Goal: Information Seeking & Learning: Learn about a topic

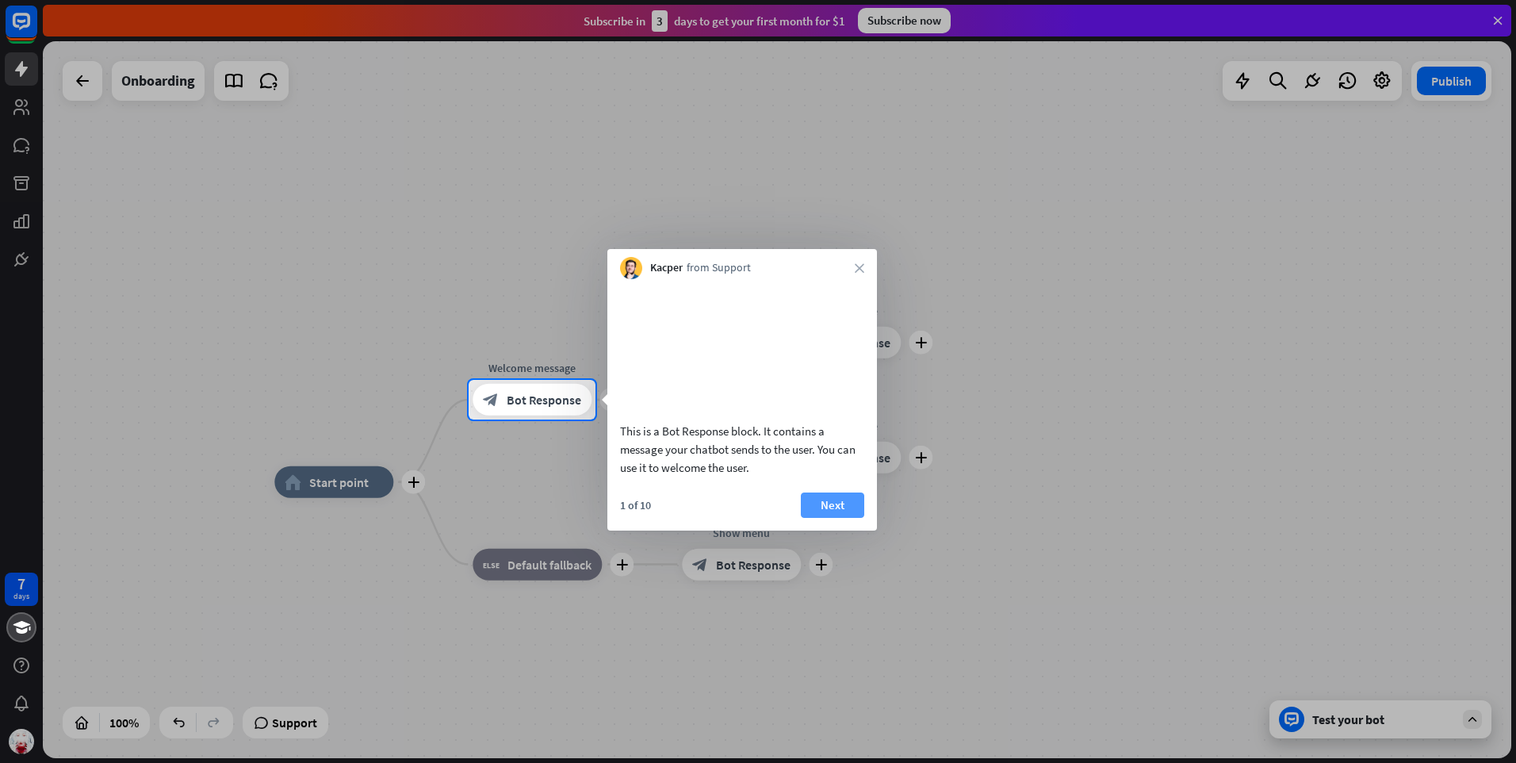
click at [826, 518] on button "Next" at bounding box center [832, 504] width 63 height 25
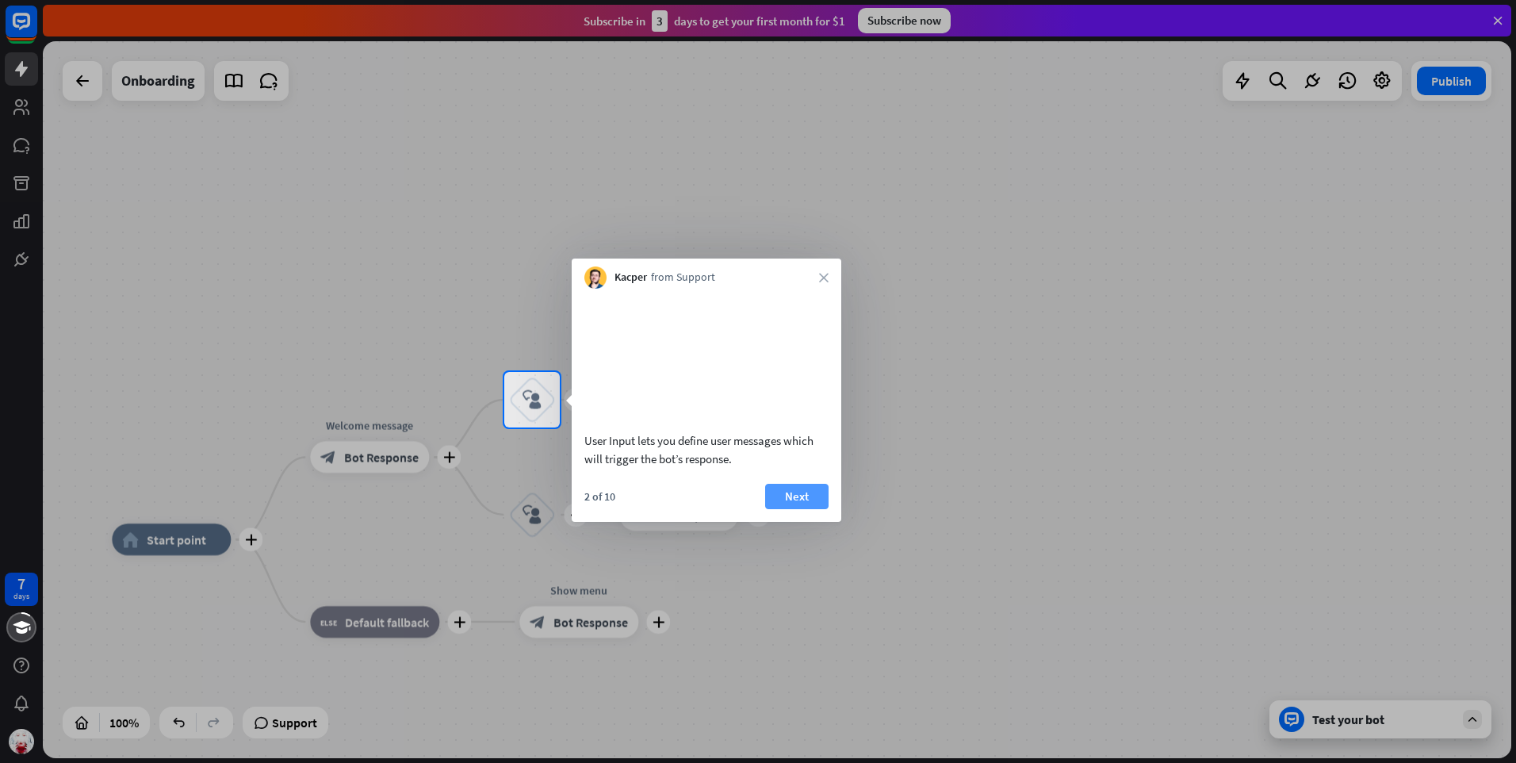
click at [806, 509] on button "Next" at bounding box center [796, 496] width 63 height 25
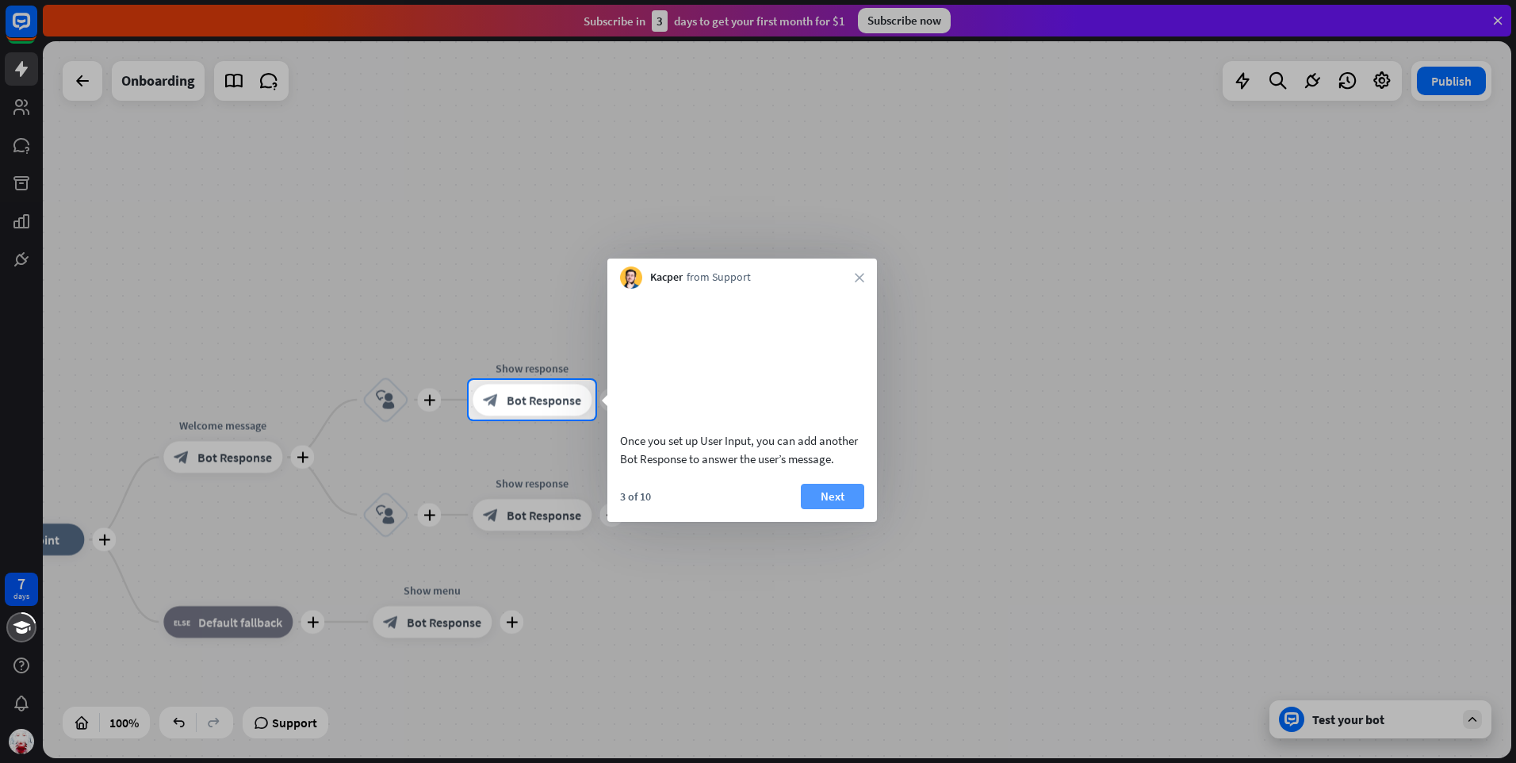
click at [847, 509] on button "Next" at bounding box center [832, 496] width 63 height 25
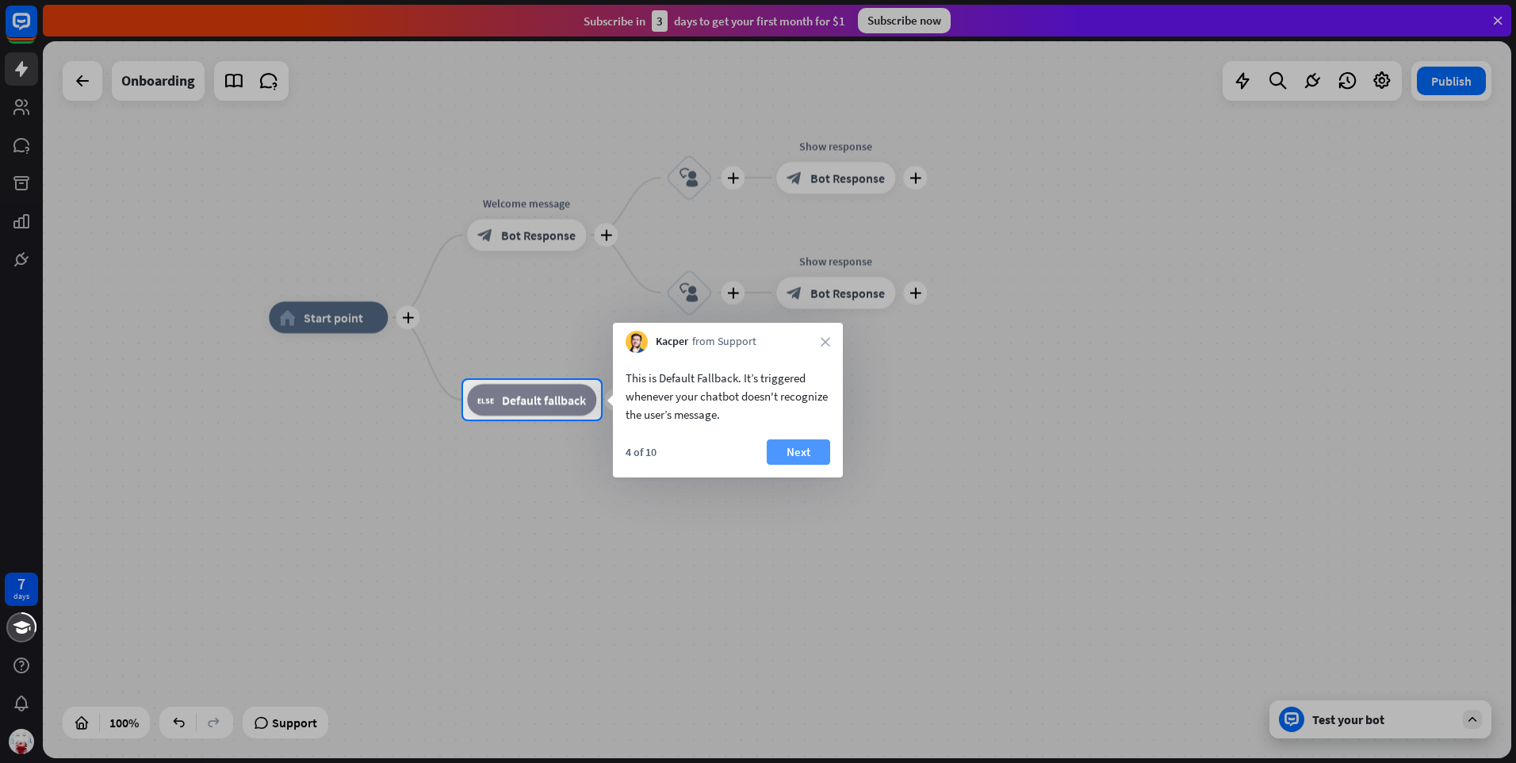
click at [811, 462] on button "Next" at bounding box center [798, 451] width 63 height 25
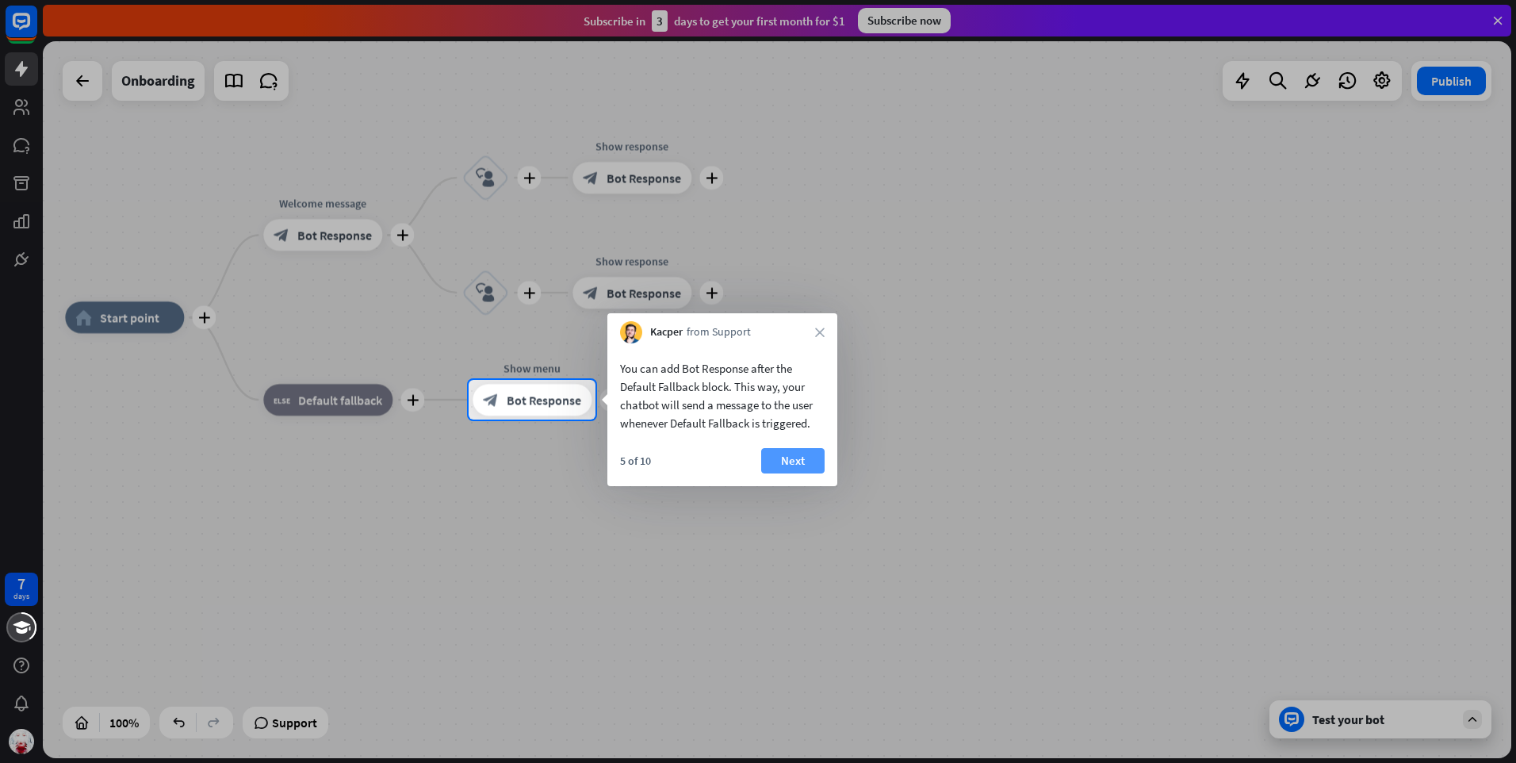
click at [809, 461] on button "Next" at bounding box center [792, 460] width 63 height 25
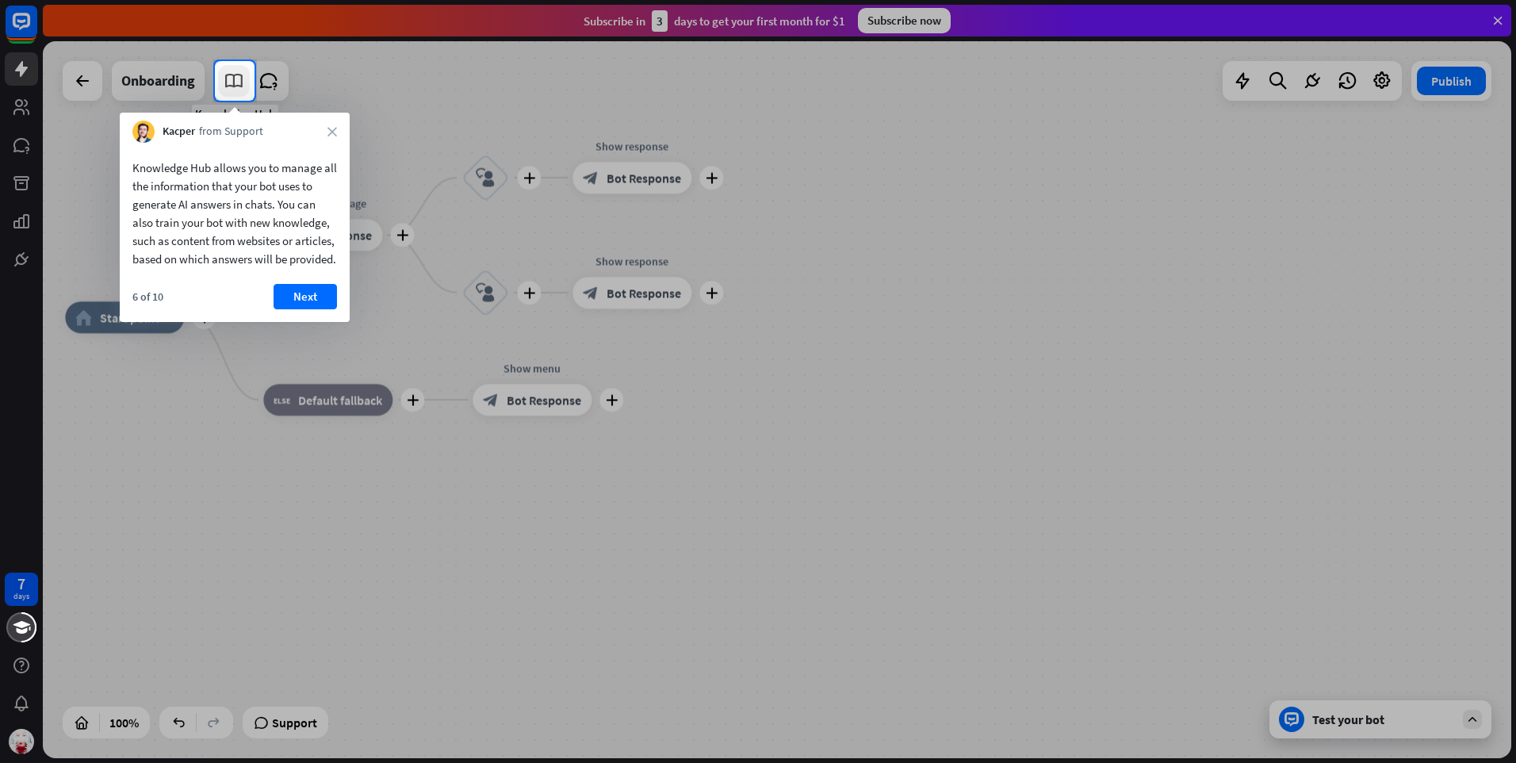
click at [241, 74] on icon at bounding box center [234, 81] width 21 height 21
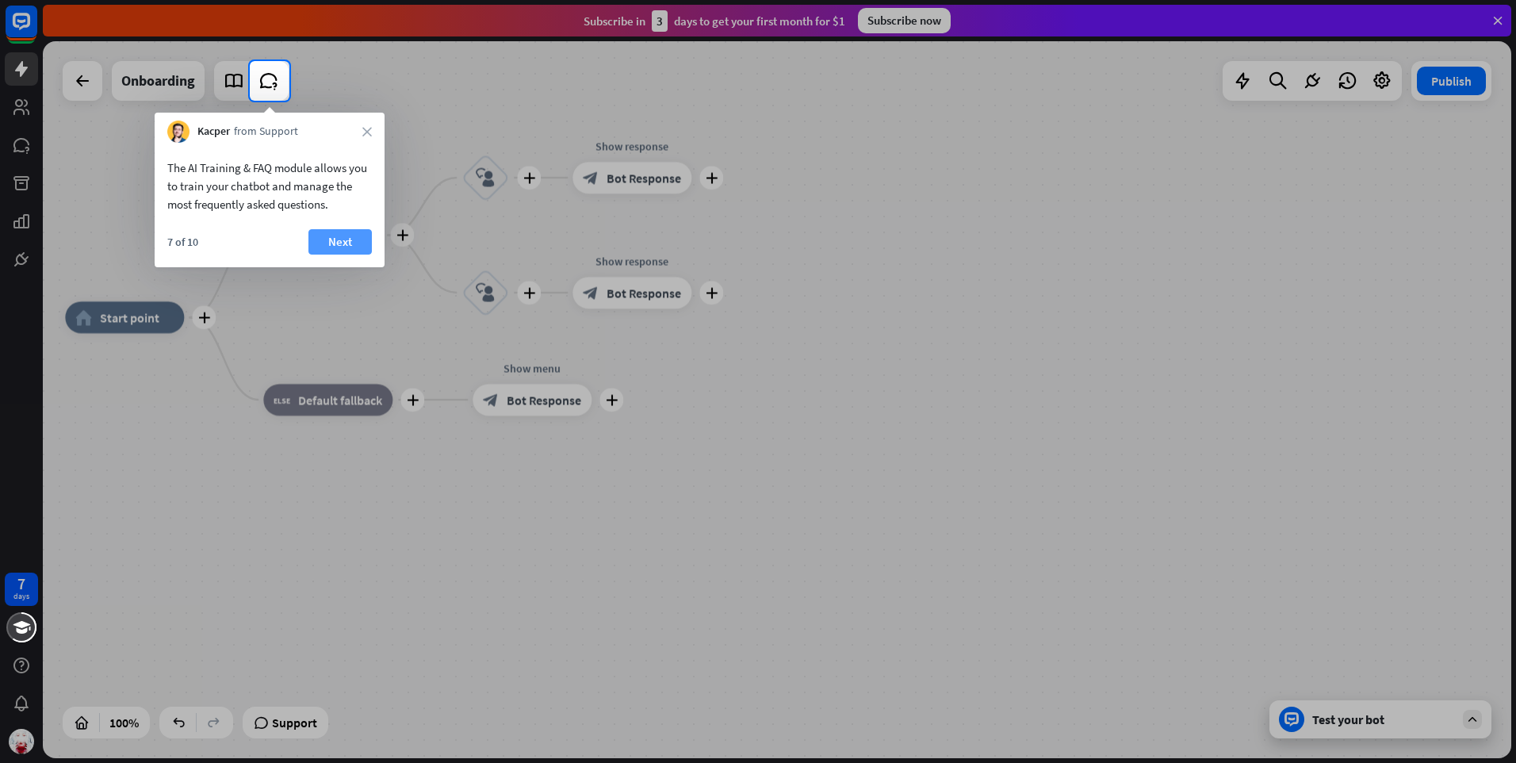
click at [352, 239] on button "Next" at bounding box center [339, 241] width 63 height 25
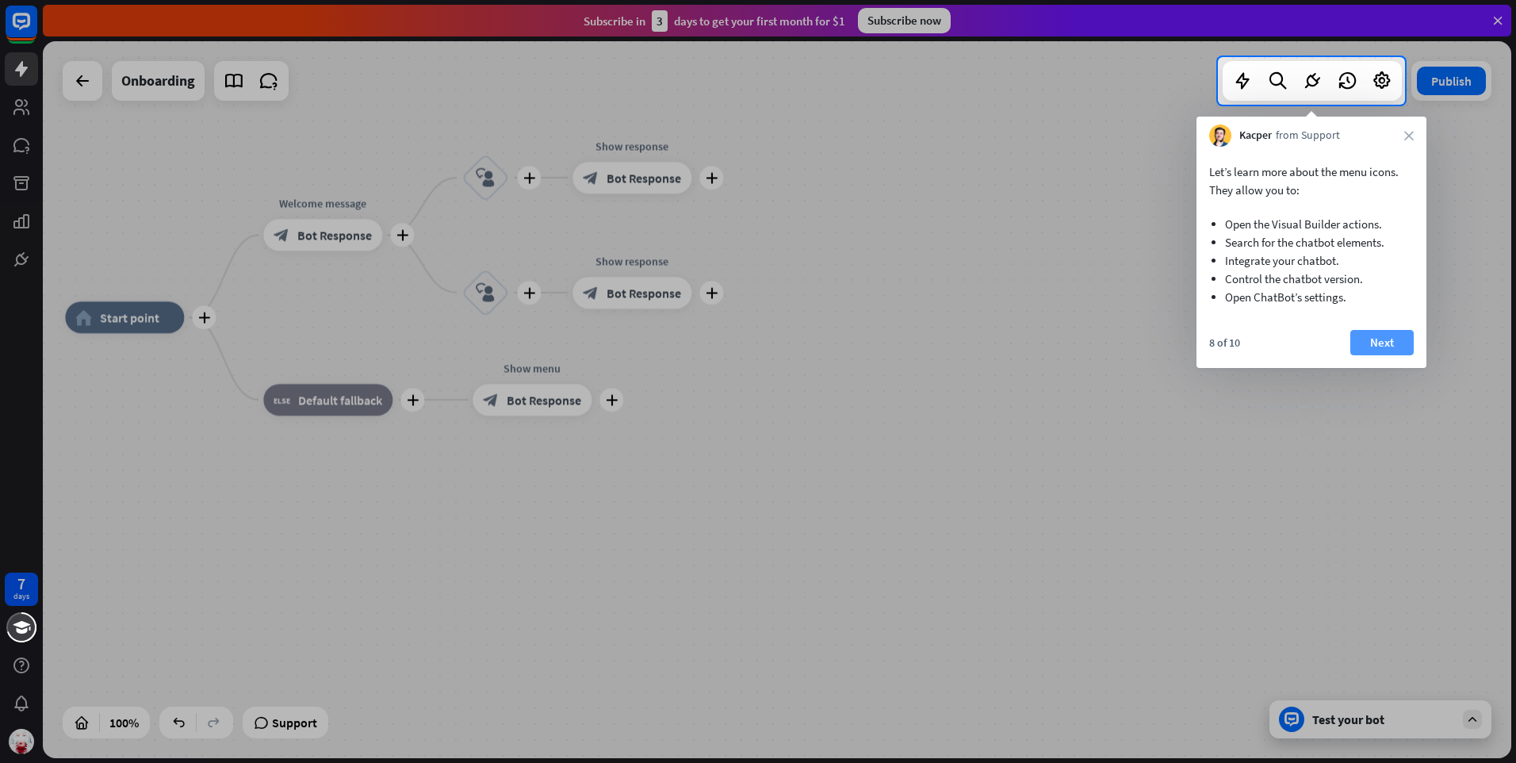
click at [1382, 335] on button "Next" at bounding box center [1381, 342] width 63 height 25
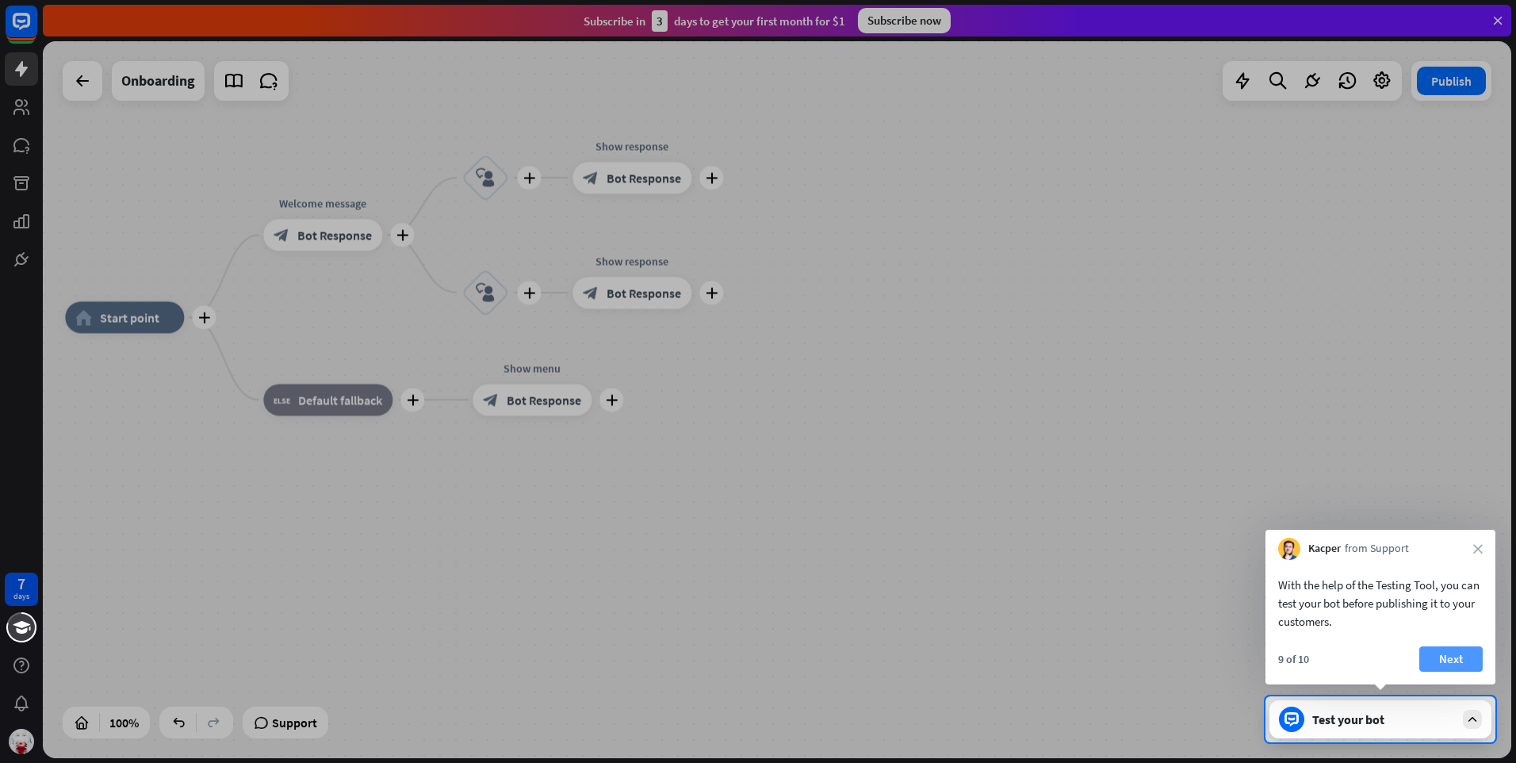
click at [1465, 666] on button "Next" at bounding box center [1450, 658] width 63 height 25
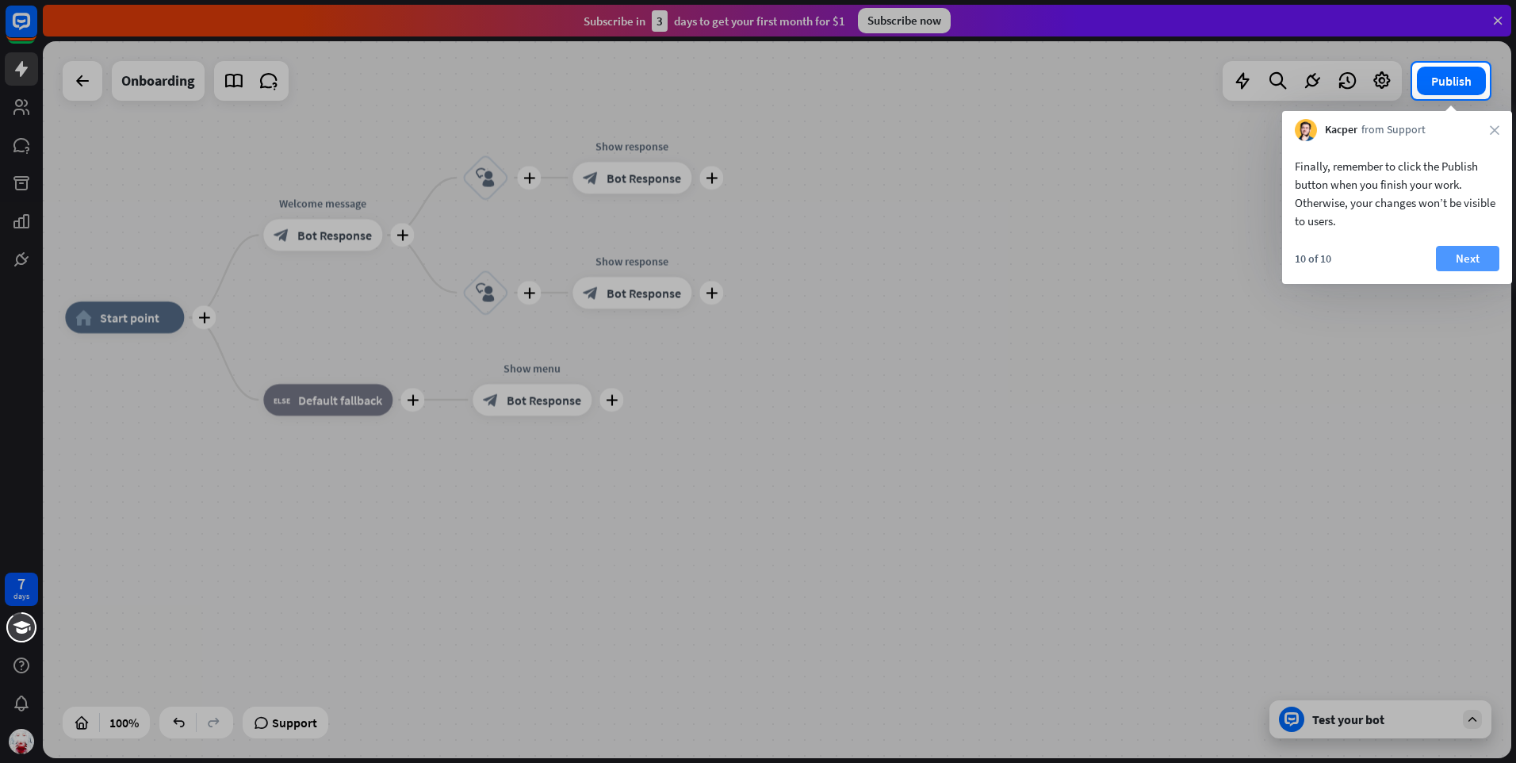
click at [1471, 258] on button "Next" at bounding box center [1467, 258] width 63 height 25
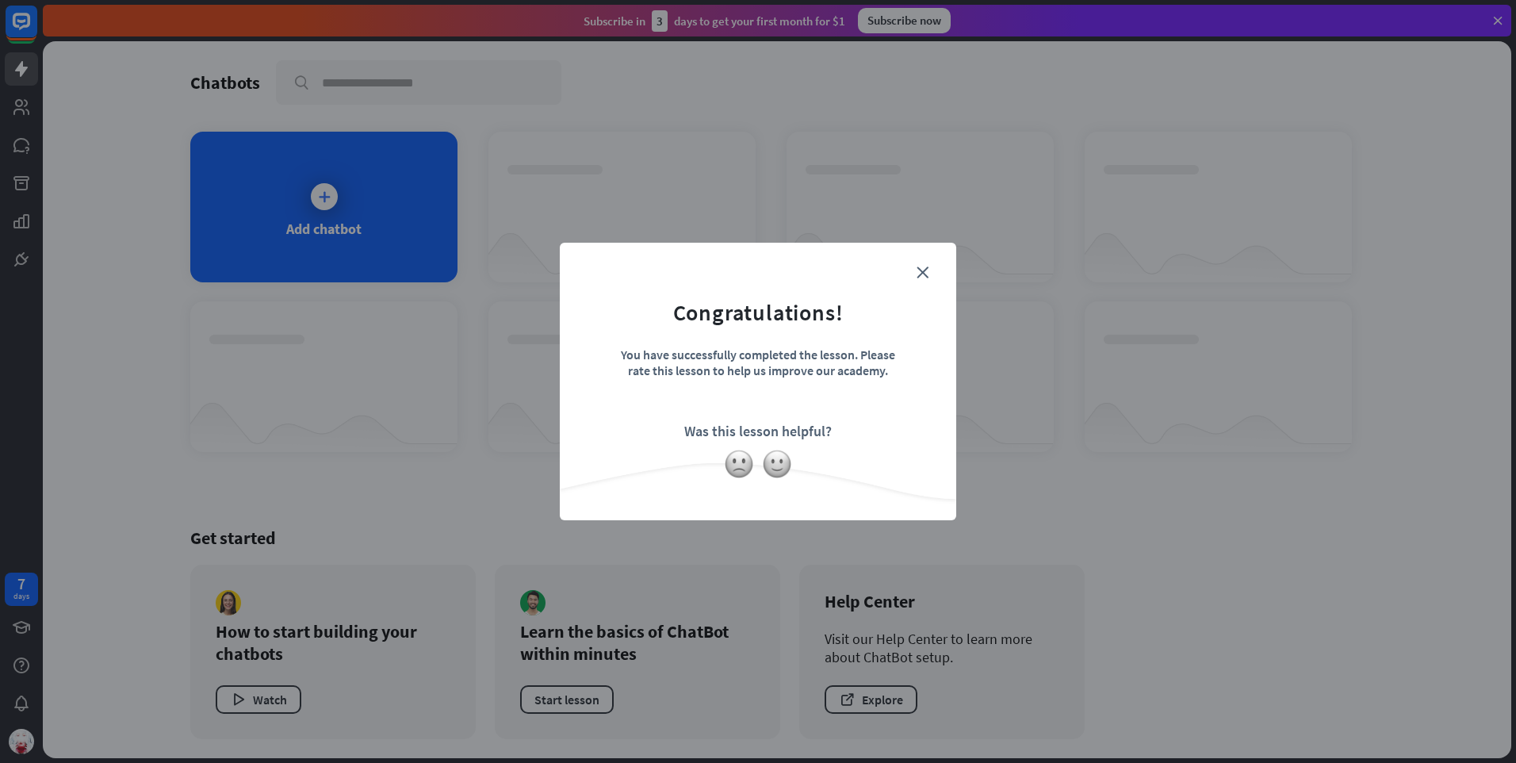
click at [930, 273] on div "close Congratulations! You have successfully completed the lesson. Please rate …" at bounding box center [758, 382] width 396 height 278
drag, startPoint x: 930, startPoint y: 273, endPoint x: 921, endPoint y: 281, distance: 12.4
click at [921, 281] on form "Congratulations! You have successfully completed the lesson. Please rate this l…" at bounding box center [758, 357] width 357 height 190
click at [924, 270] on icon "close" at bounding box center [923, 272] width 12 height 12
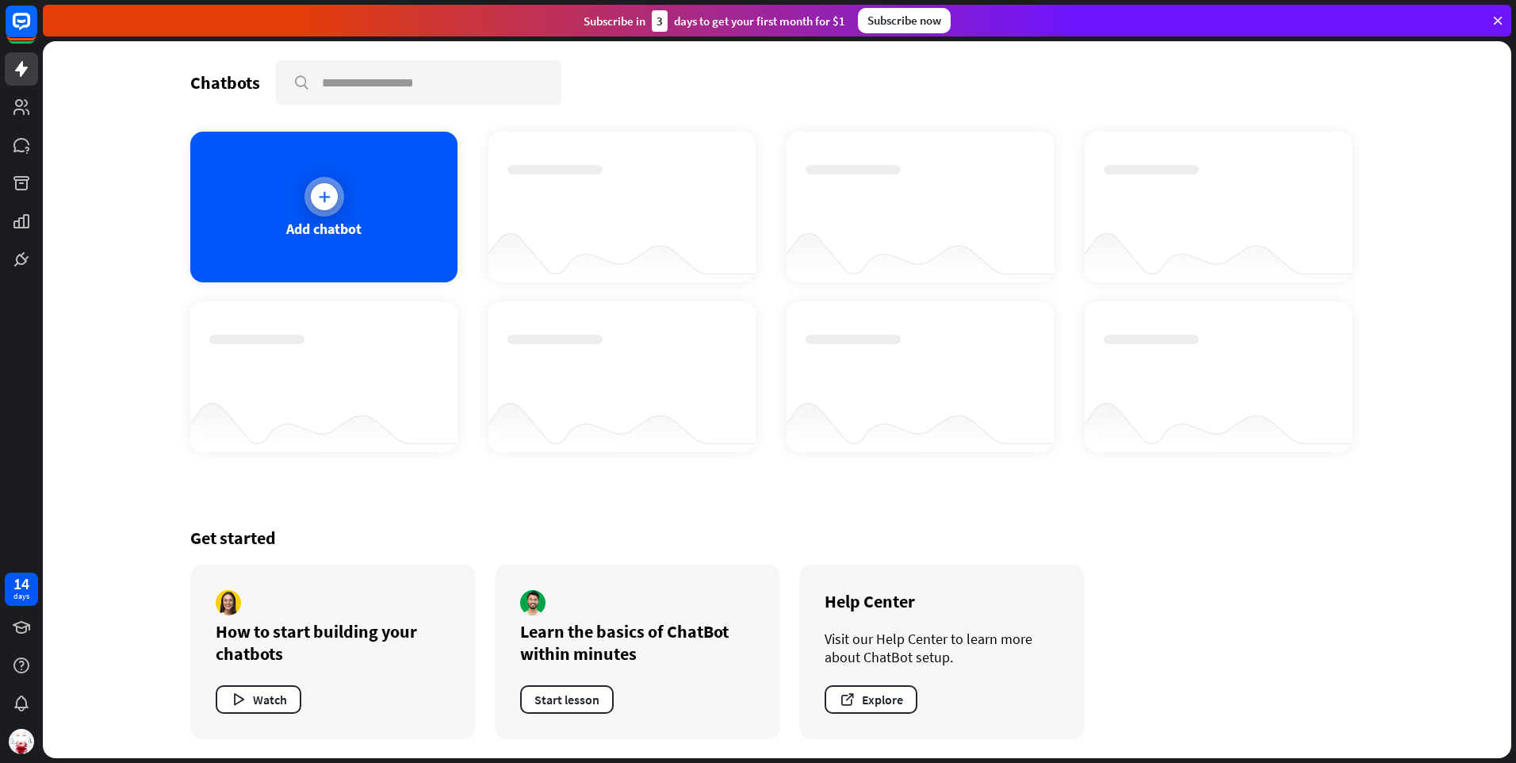
click at [402, 187] on div "Add chatbot" at bounding box center [323, 207] width 267 height 151
